Goal: Book appointment/travel/reservation

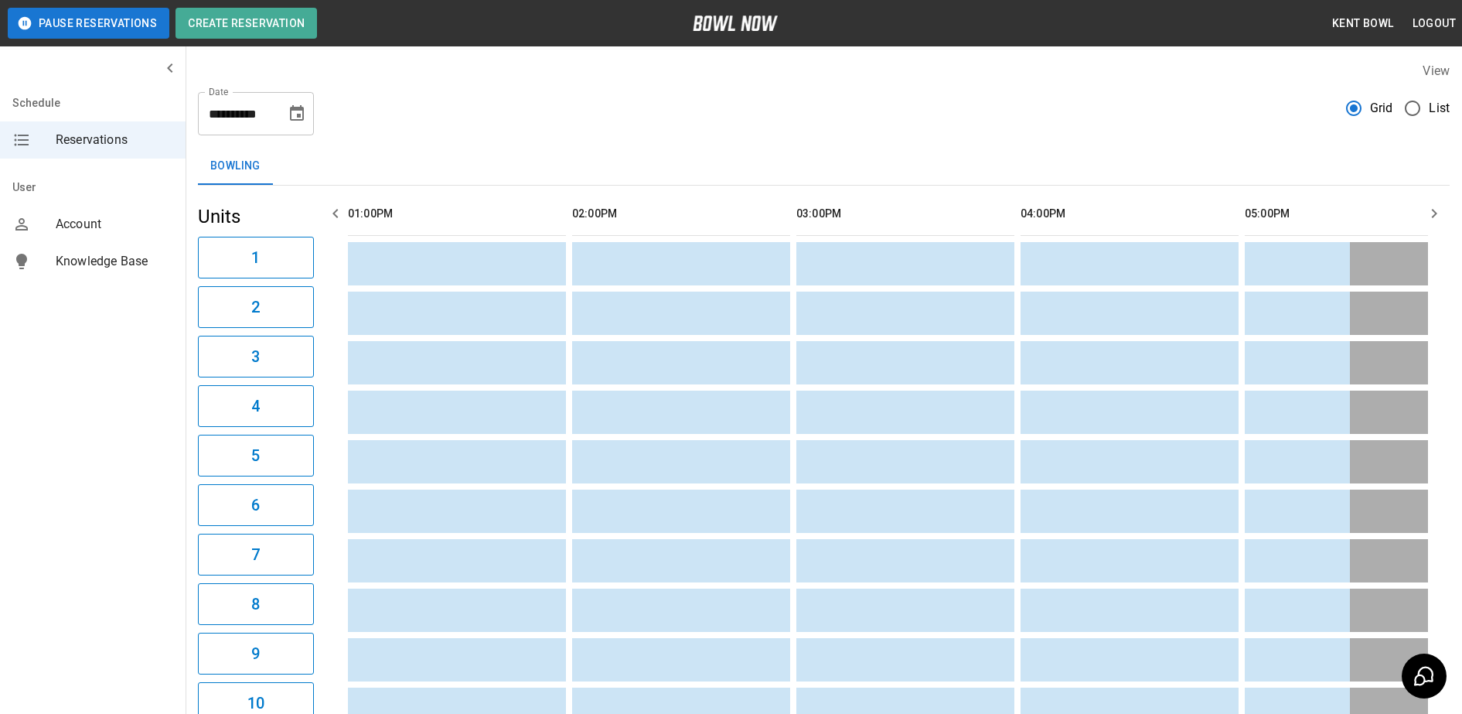
scroll to position [0, 1404]
